Goal: Information Seeking & Learning: Learn about a topic

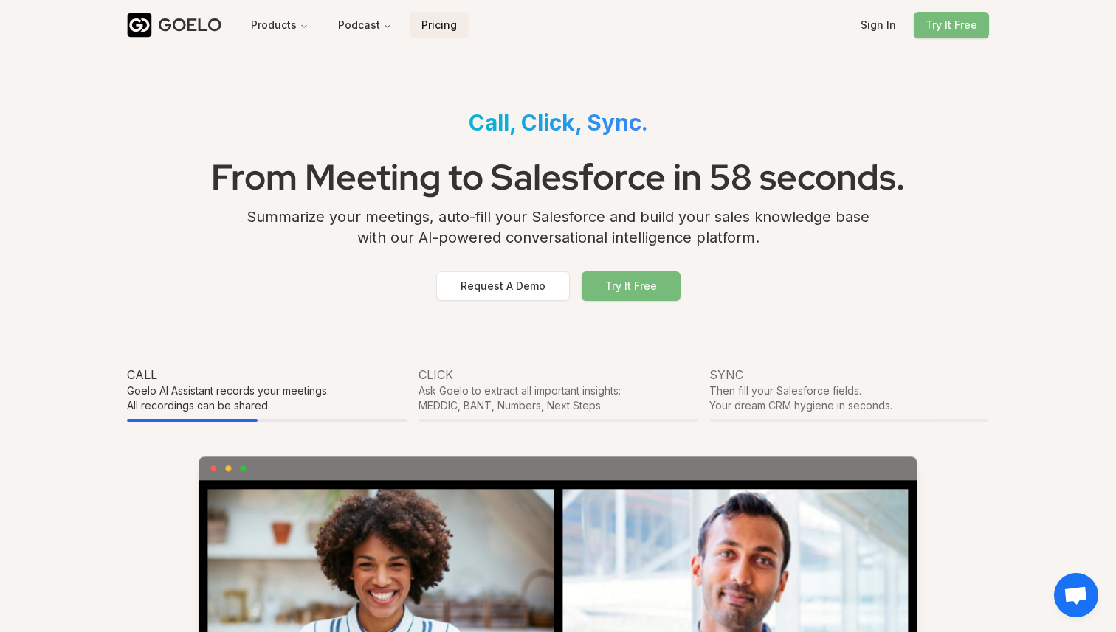
click at [438, 27] on button "Pricing" at bounding box center [439, 25] width 59 height 27
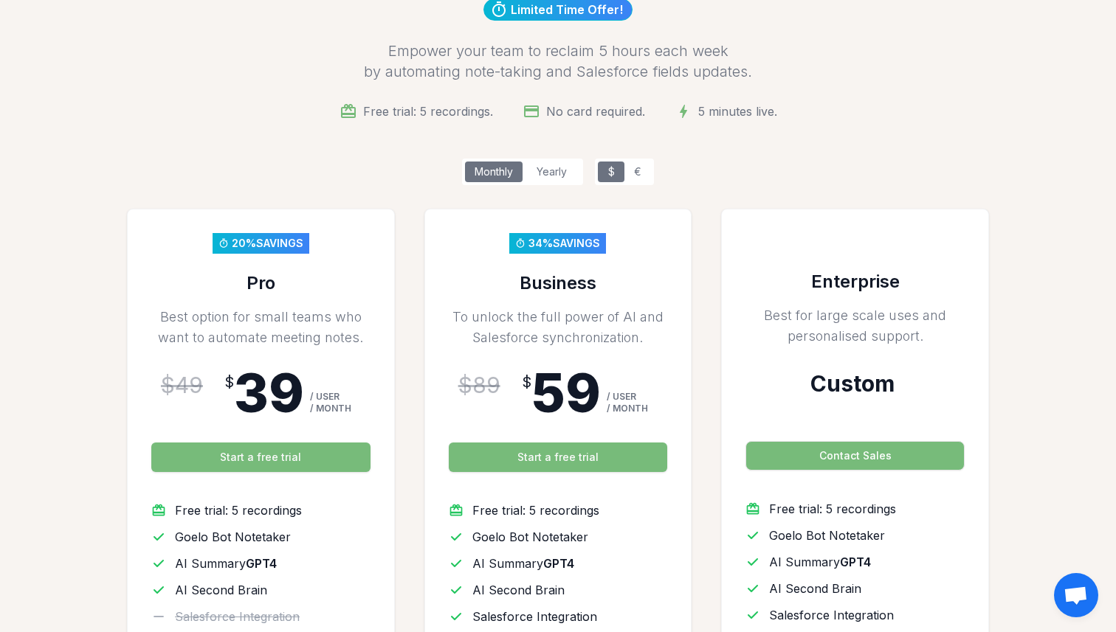
scroll to position [193, 0]
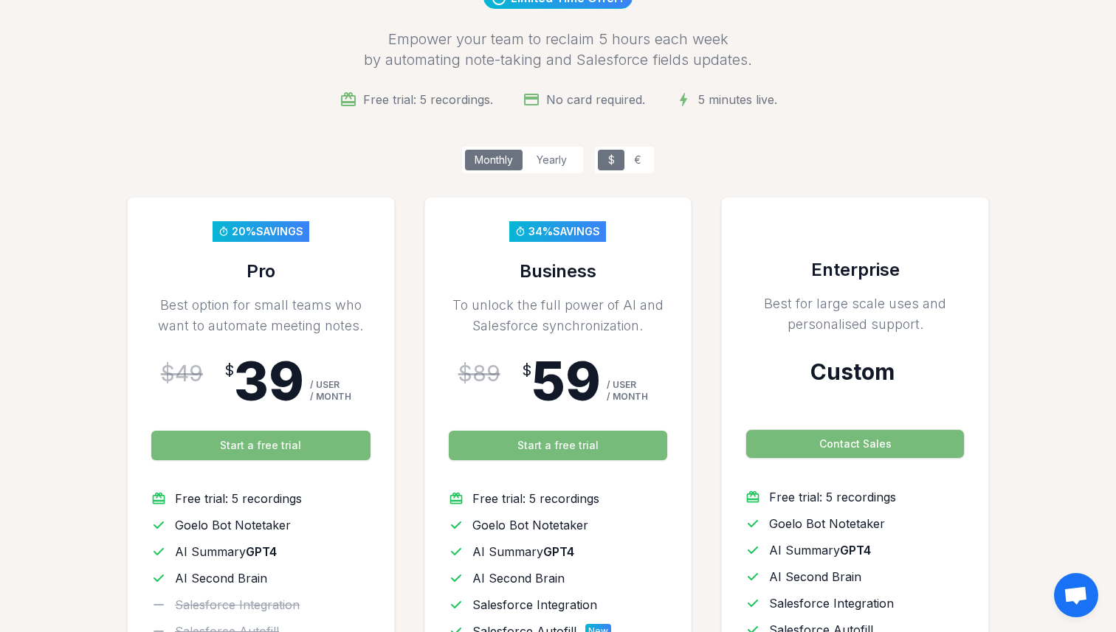
click at [558, 165] on div "Yearly" at bounding box center [551, 160] width 58 height 21
click at [508, 164] on div "Monthly" at bounding box center [494, 160] width 58 height 21
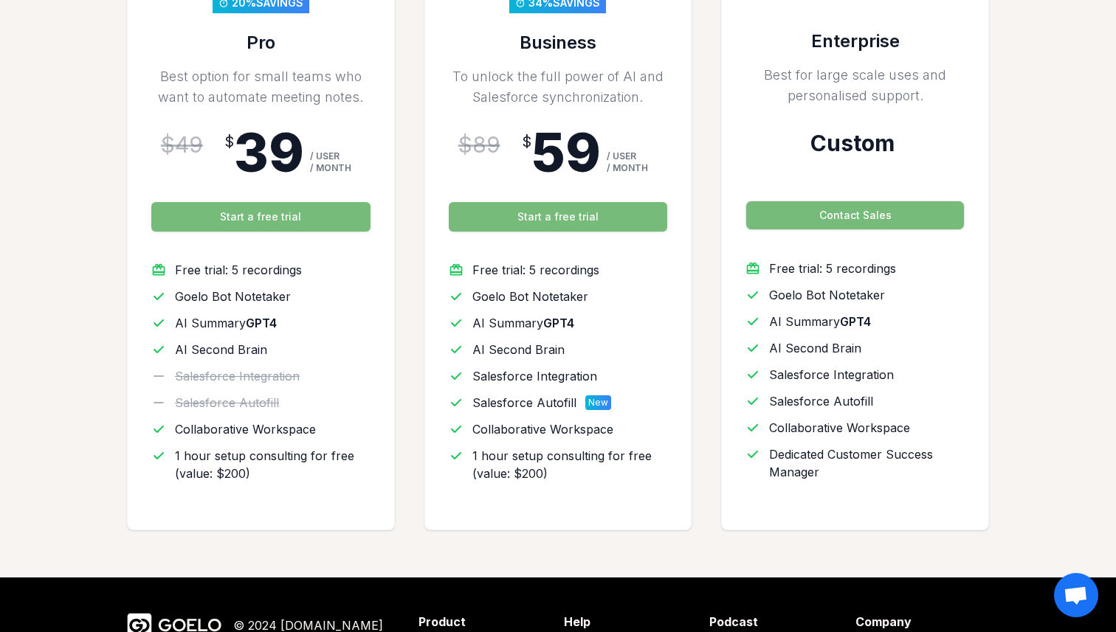
scroll to position [557, 0]
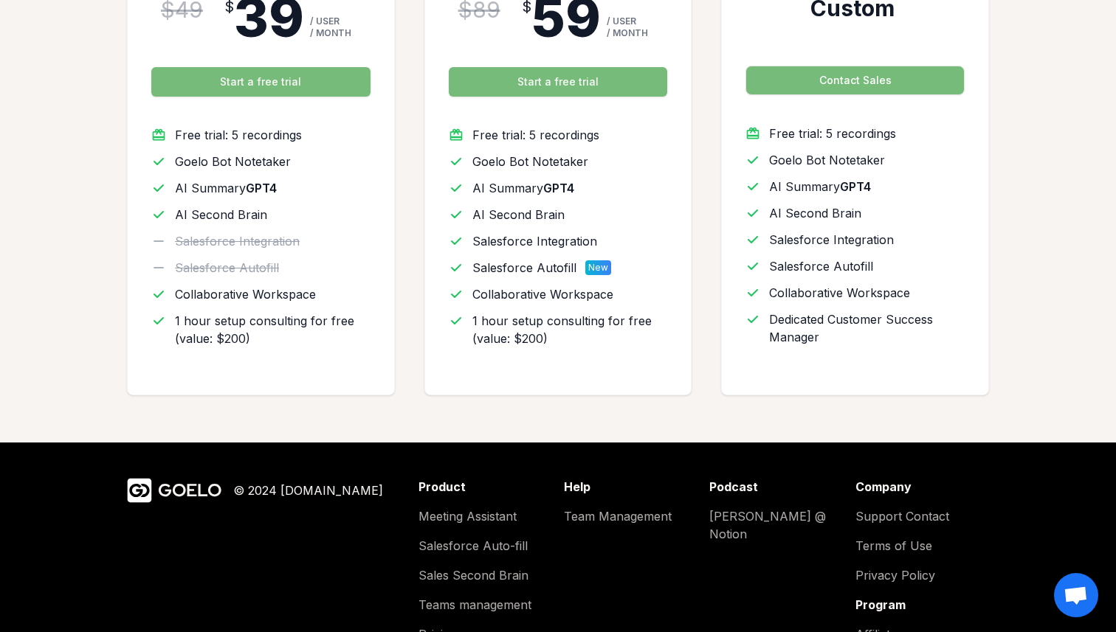
click at [241, 189] on span "AI Summary GPT4" at bounding box center [226, 188] width 102 height 18
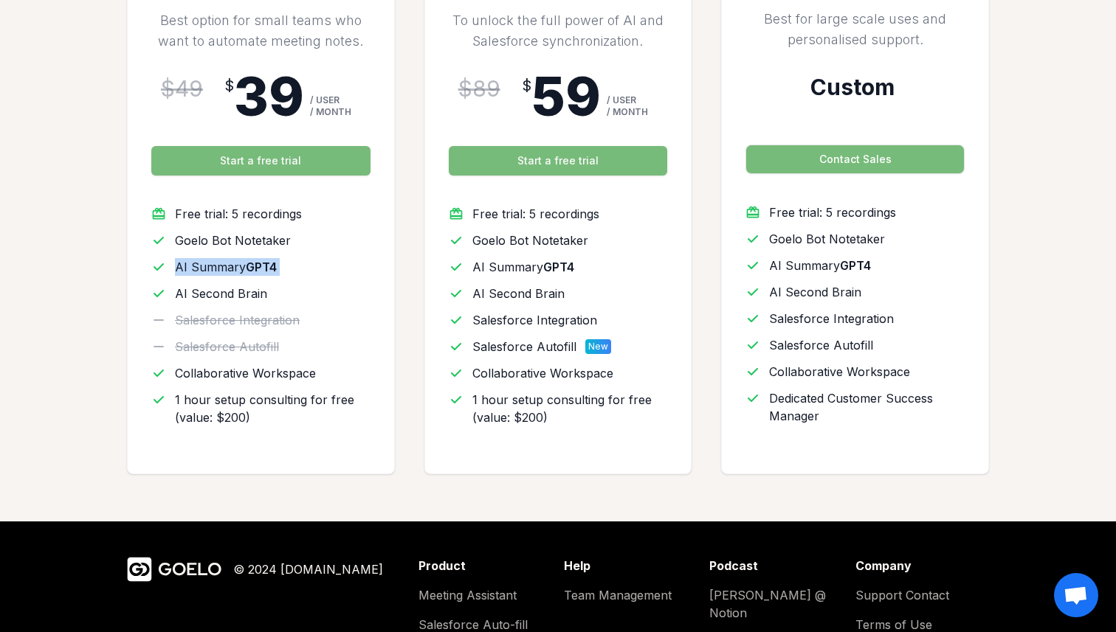
scroll to position [473, 0]
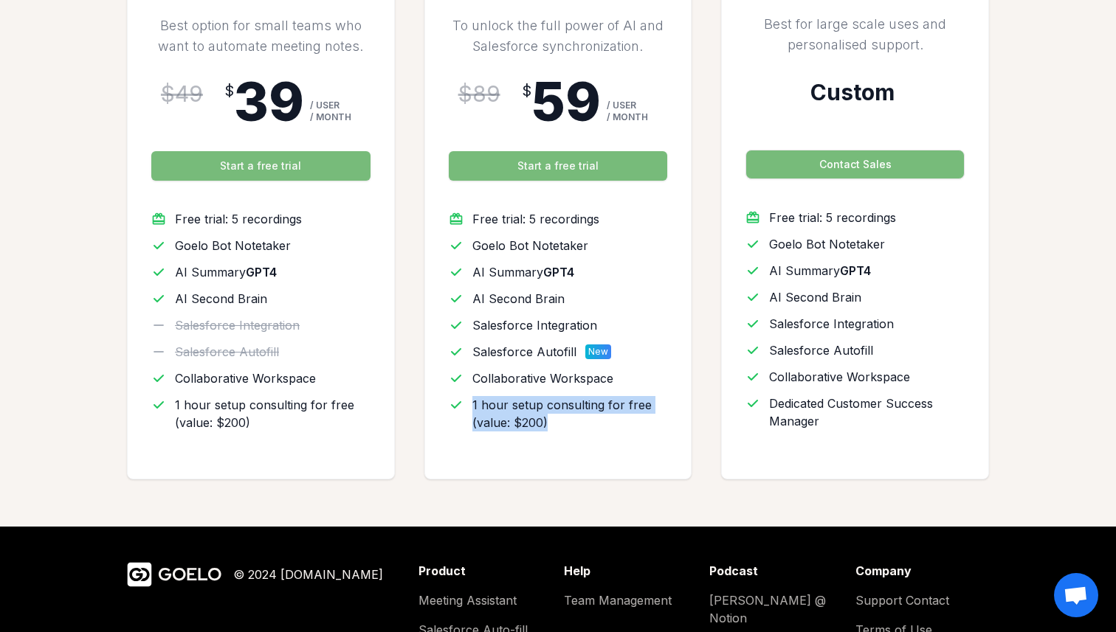
drag, startPoint x: 552, startPoint y: 424, endPoint x: 469, endPoint y: 404, distance: 85.6
click at [469, 404] on li "1 hour setup consulting for free (value: $200)" at bounding box center [558, 413] width 219 height 35
click at [514, 421] on span "1 hour setup consulting for free (value: $200)" at bounding box center [570, 413] width 196 height 35
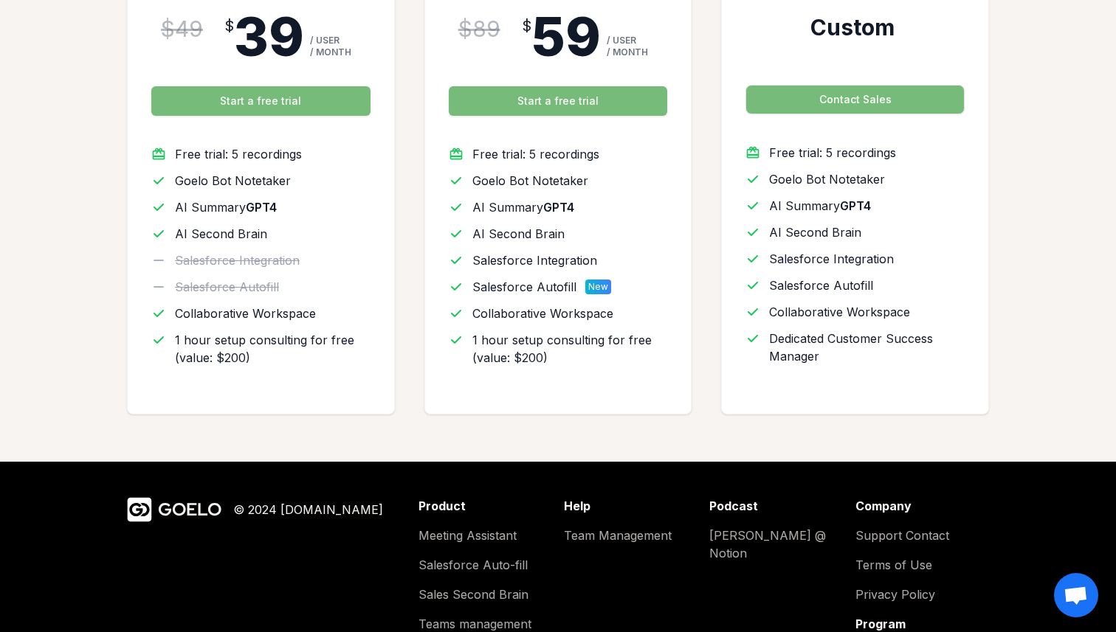
scroll to position [604, 0]
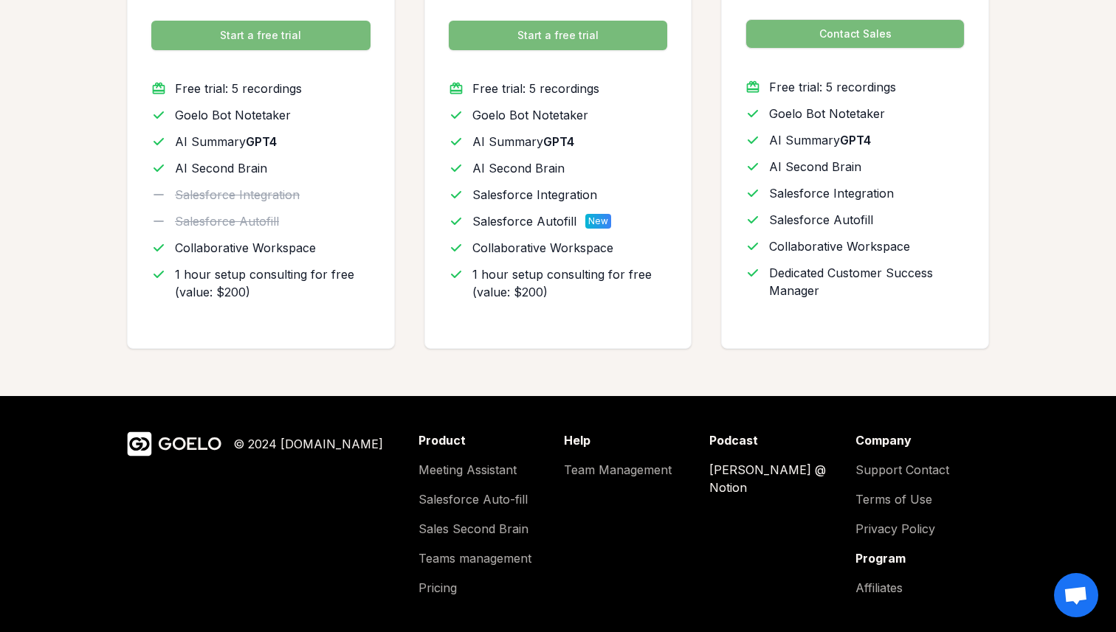
click at [719, 465] on link "[PERSON_NAME] @ Notion" at bounding box center [776, 478] width 134 height 35
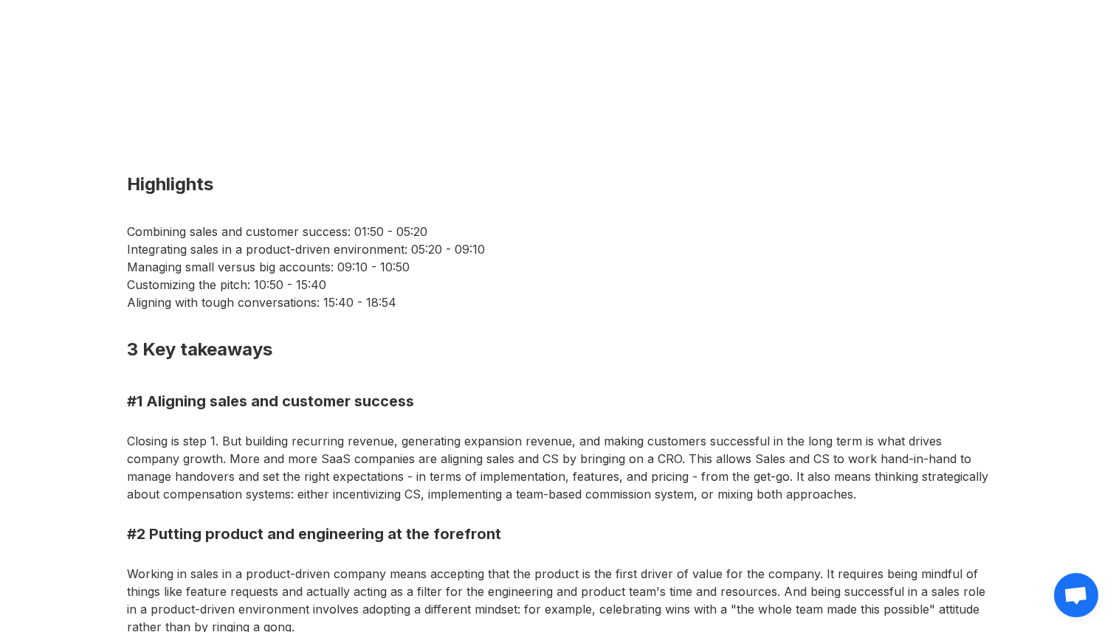
scroll to position [651, 0]
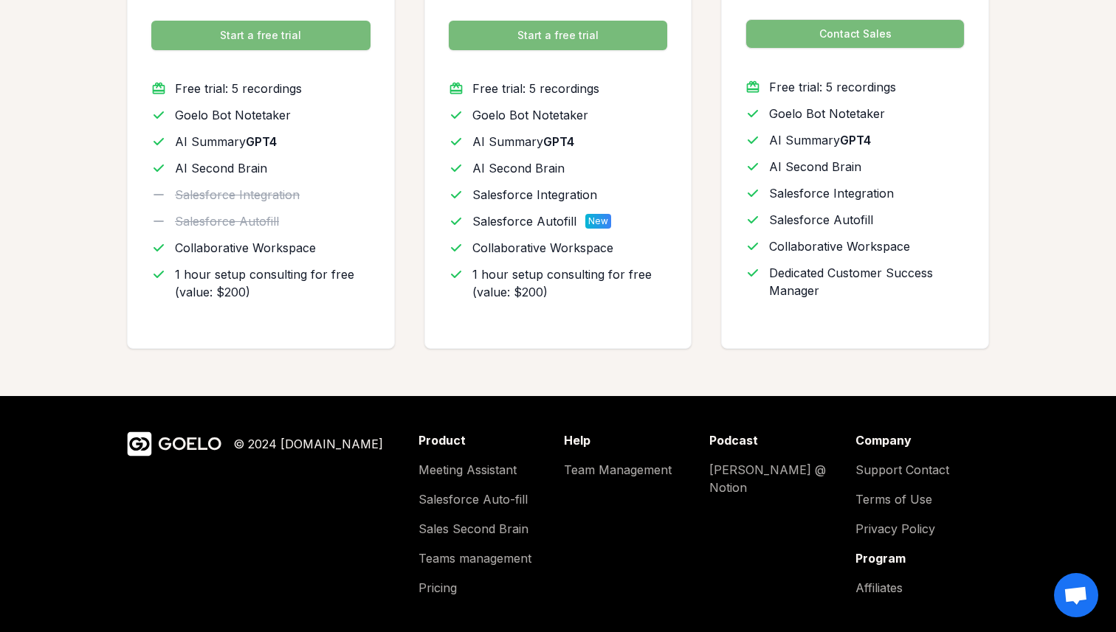
scroll to position [604, 0]
click at [469, 532] on link "Sales Second Brain" at bounding box center [485, 529] width 134 height 18
